Goal: Navigation & Orientation: Understand site structure

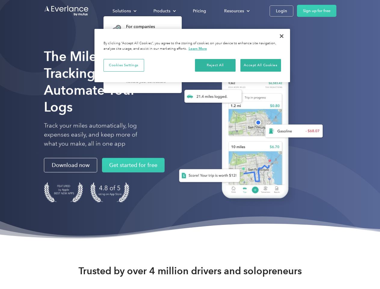
click at [124, 11] on div "Solutions" at bounding box center [122, 11] width 18 height 8
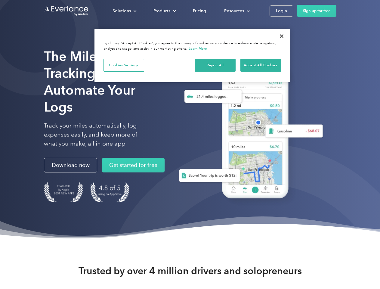
click at [164, 11] on div "Products" at bounding box center [161, 11] width 17 height 8
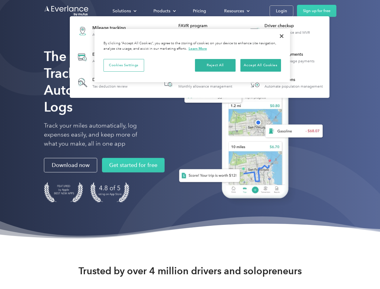
click at [236, 11] on div "Resources" at bounding box center [234, 11] width 20 height 8
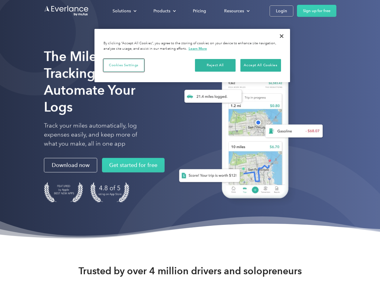
click at [124, 65] on button "Cookies Settings" at bounding box center [124, 65] width 41 height 13
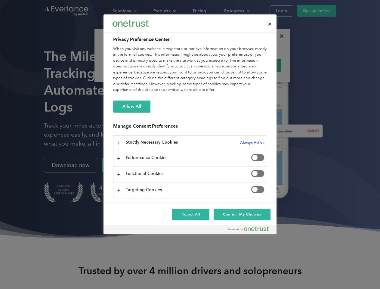
click at [215, 65] on div "When you visit any website, it may store or retrieve information on your browse…" at bounding box center [190, 69] width 154 height 47
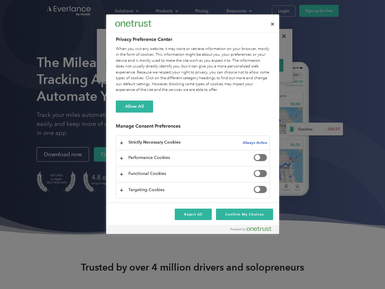
click at [261, 65] on div "When you visit any website, it may store or retrieve information on your browse…" at bounding box center [193, 69] width 154 height 47
click at [282, 36] on div at bounding box center [192, 144] width 385 height 289
